Goal: Task Accomplishment & Management: Manage account settings

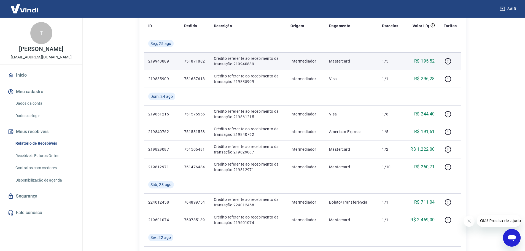
scroll to position [83, 0]
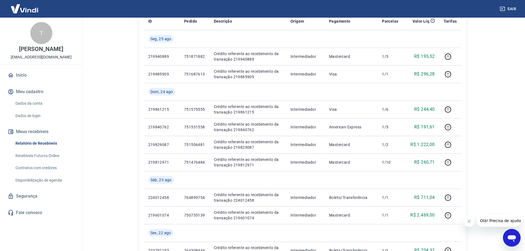
click at [483, 168] on html "Sair T Tais Campos nf-gmtic@cetiqt.senai.br Início Meu cadastro Dados da conta …" at bounding box center [262, 42] width 525 height 251
